Goal: Transaction & Acquisition: Purchase product/service

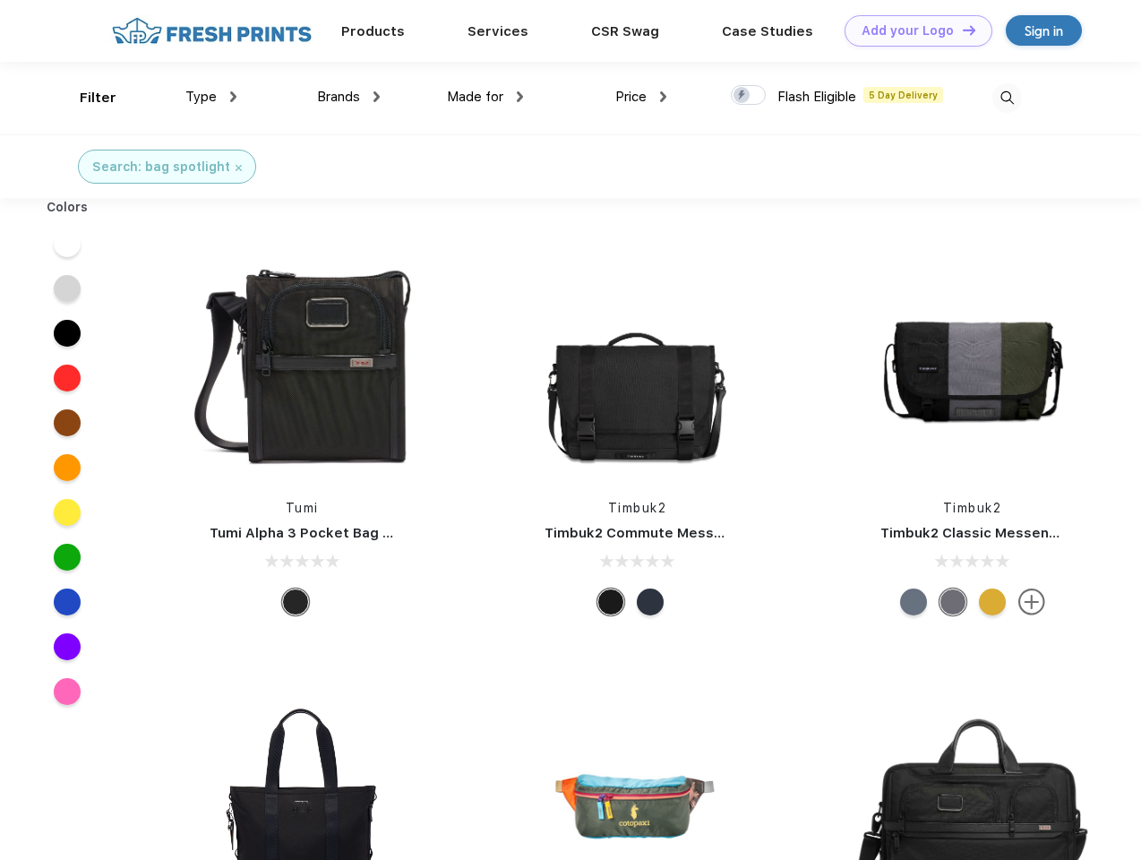
scroll to position [1, 0]
click at [912, 30] on link "Add your Logo Design Tool" at bounding box center [919, 30] width 148 height 31
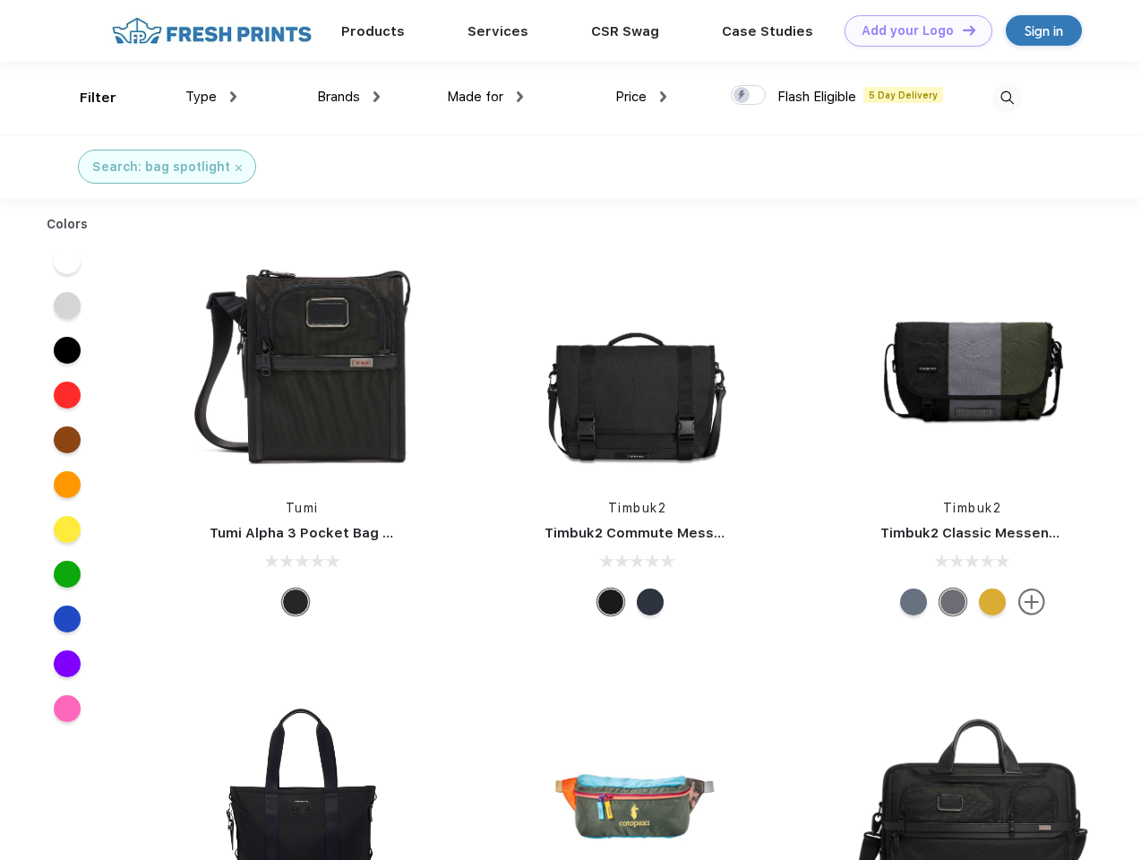
click at [0, 0] on div "Design Tool" at bounding box center [0, 0] width 0 height 0
click at [961, 30] on link "Add your Logo Design Tool" at bounding box center [919, 30] width 148 height 31
click at [86, 98] on div "Filter" at bounding box center [98, 98] width 37 height 21
click at [211, 97] on span "Type" at bounding box center [200, 97] width 31 height 16
click at [348, 97] on span "Brands" at bounding box center [338, 97] width 43 height 16
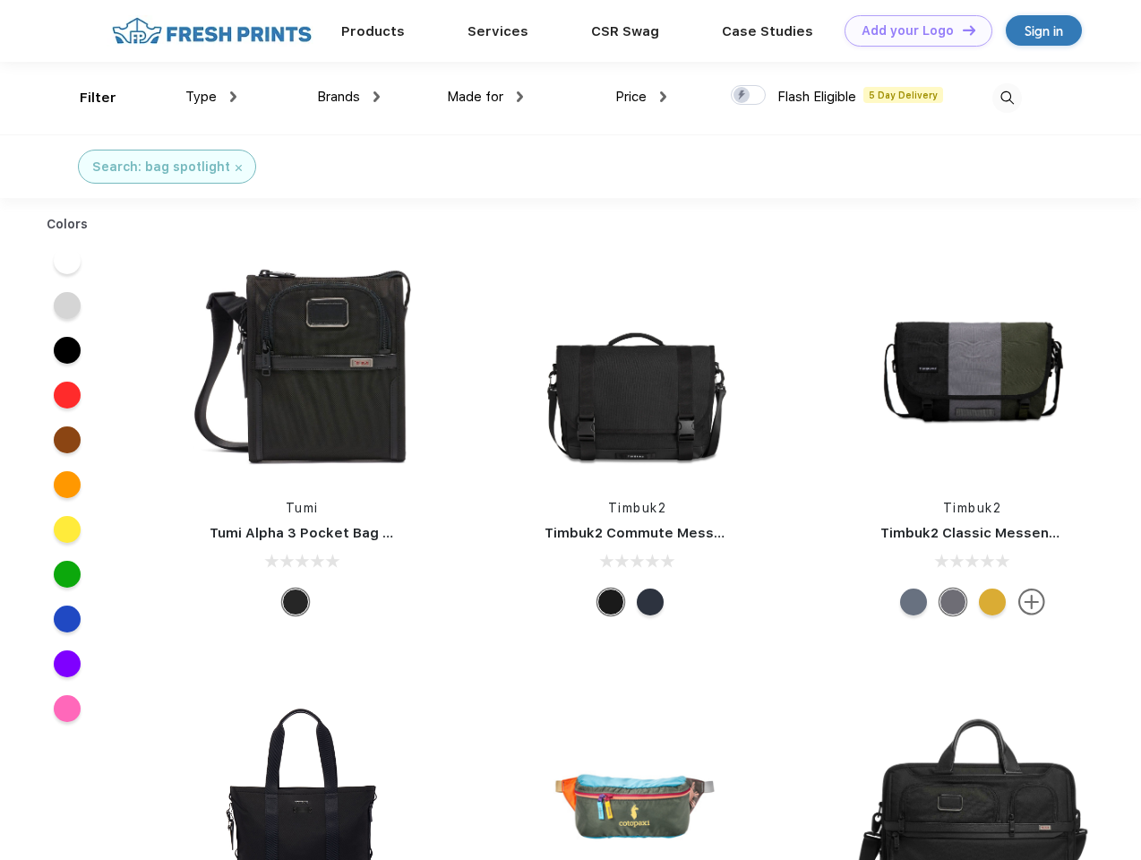
click at [485, 97] on span "Made for" at bounding box center [475, 97] width 56 height 16
click at [641, 97] on span "Price" at bounding box center [630, 97] width 31 height 16
click at [749, 96] on div at bounding box center [748, 95] width 35 height 20
click at [742, 96] on input "checkbox" at bounding box center [737, 90] width 12 height 12
click at [1007, 98] on img at bounding box center [1007, 98] width 30 height 30
